Goal: Task Accomplishment & Management: Complete application form

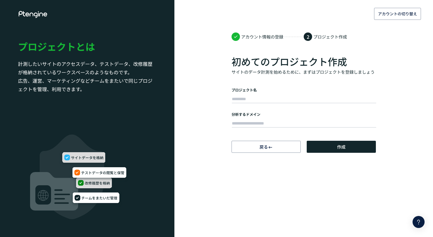
click at [240, 98] on input "text" at bounding box center [304, 99] width 144 height 8
type input "****"
click at [278, 123] on input "text" at bounding box center [304, 123] width 144 height 8
paste input "**********"
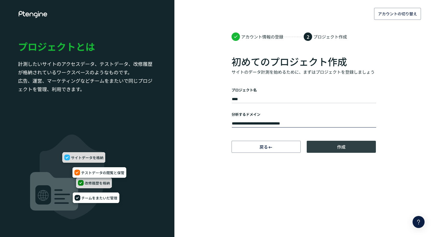
type input "**********"
click at [338, 148] on span "作成" at bounding box center [341, 147] width 8 height 12
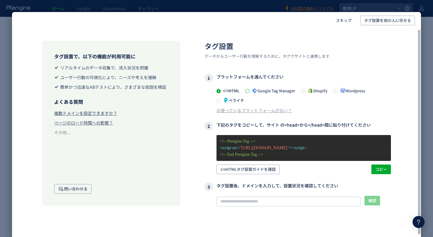
click at [247, 92] on span at bounding box center [247, 91] width 4 height 4
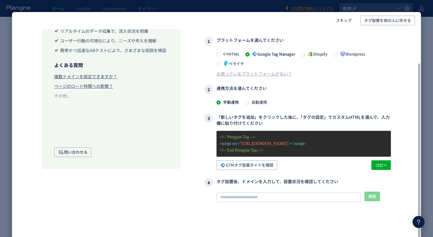
scroll to position [42, 0]
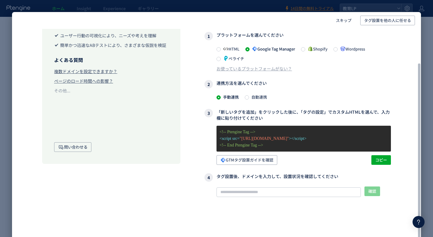
click at [247, 99] on span at bounding box center [247, 97] width 4 height 5
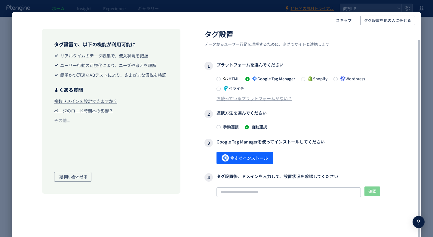
click at [220, 129] on span at bounding box center [218, 127] width 4 height 5
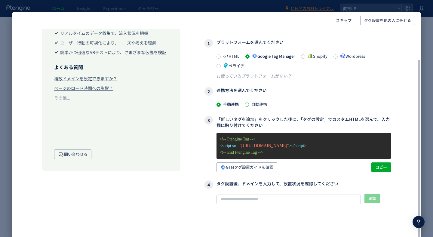
scroll to position [42, 0]
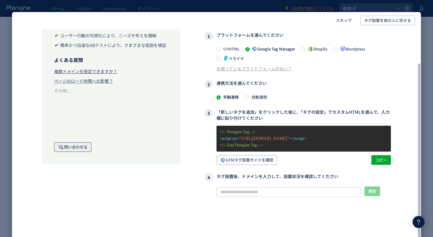
click at [72, 146] on span "問い合わせる" at bounding box center [72, 147] width 29 height 10
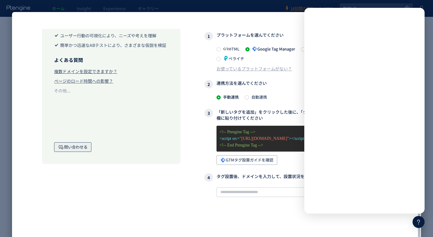
scroll to position [0, 0]
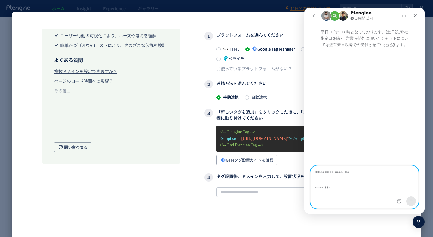
click at [333, 188] on textarea "メッセージ..." at bounding box center [364, 186] width 108 height 10
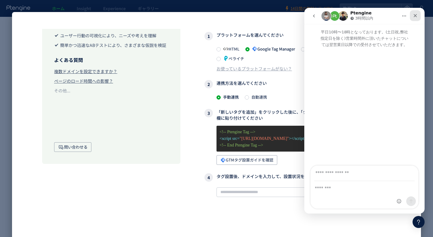
click at [413, 18] on div "クローズ" at bounding box center [415, 15] width 11 height 11
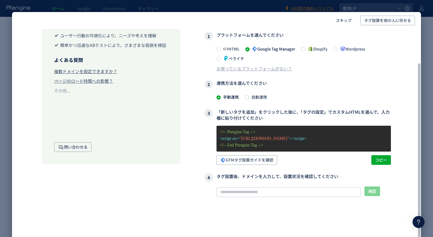
scroll to position [38, 0]
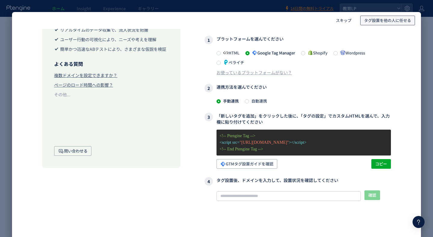
click at [382, 20] on span "タグ設置を他の人に任せる" at bounding box center [387, 21] width 47 height 10
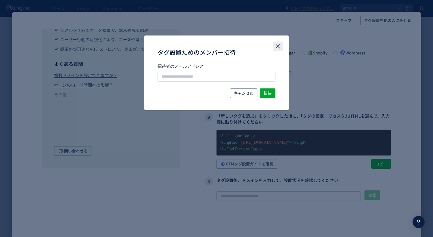
click at [277, 44] on icon "close" at bounding box center [277, 46] width 7 height 7
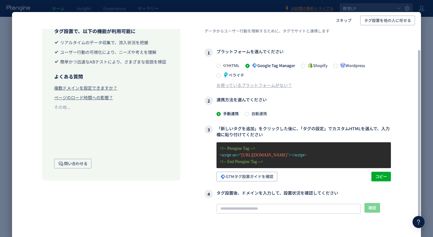
scroll to position [26, 0]
